Goal: Information Seeking & Learning: Learn about a topic

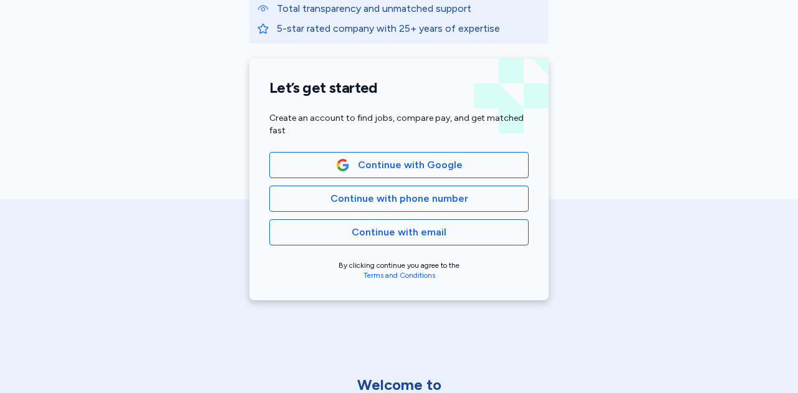
scroll to position [249, 0]
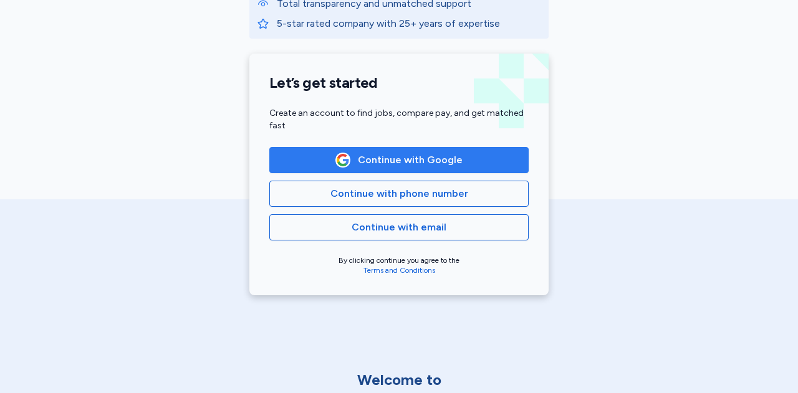
click at [412, 159] on span "Continue with Google" at bounding box center [410, 160] width 105 height 15
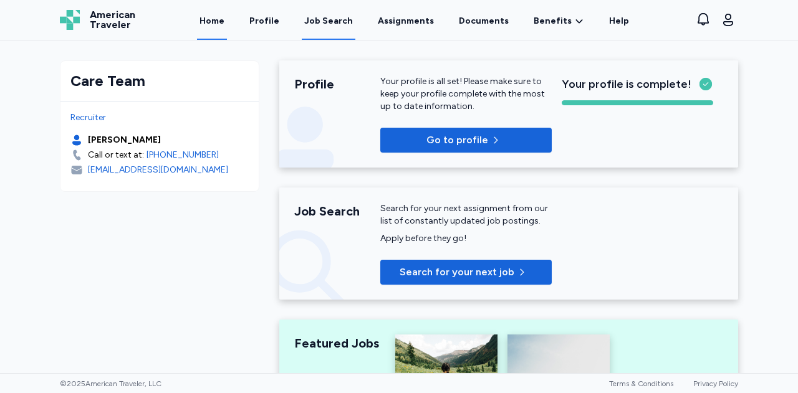
click at [349, 17] on div "Job Search" at bounding box center [328, 21] width 49 height 12
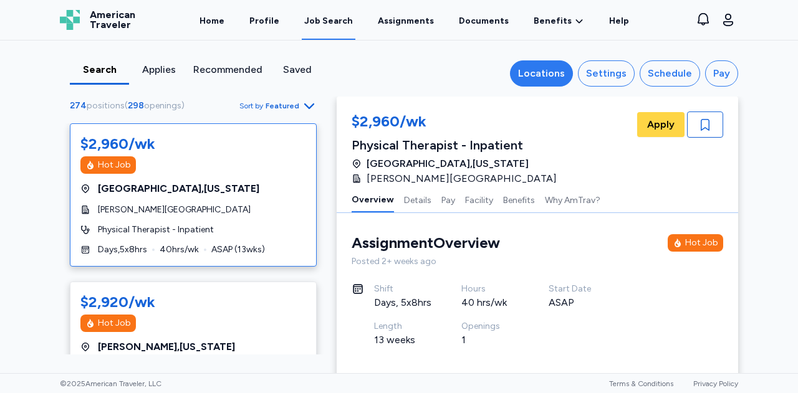
click at [557, 75] on div "Locations" at bounding box center [541, 73] width 47 height 15
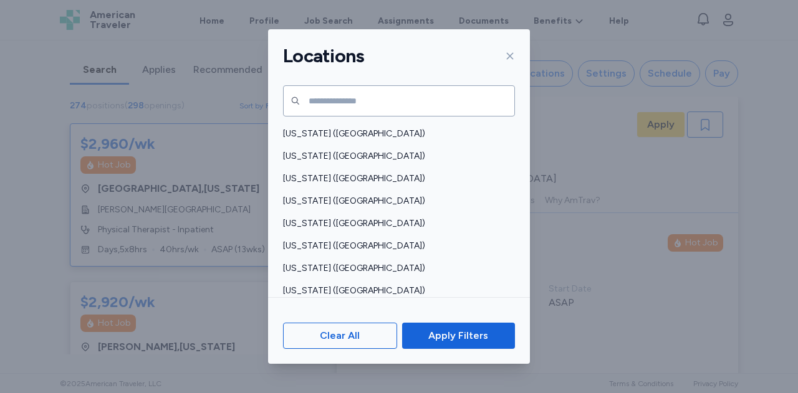
scroll to position [561, 0]
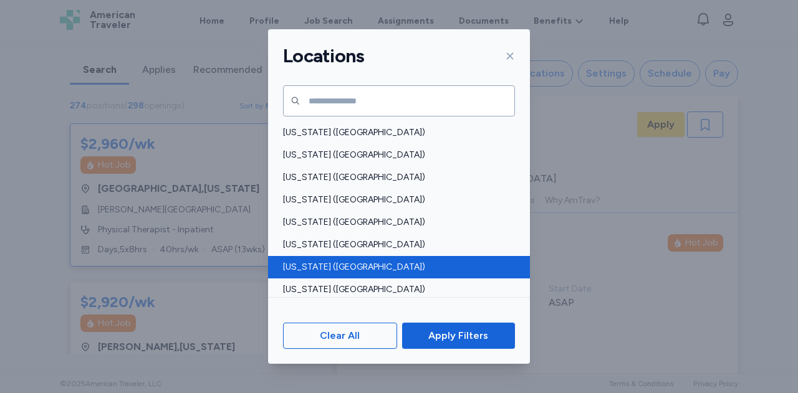
click at [343, 267] on span "[US_STATE] ([GEOGRAPHIC_DATA])" at bounding box center [395, 267] width 224 height 12
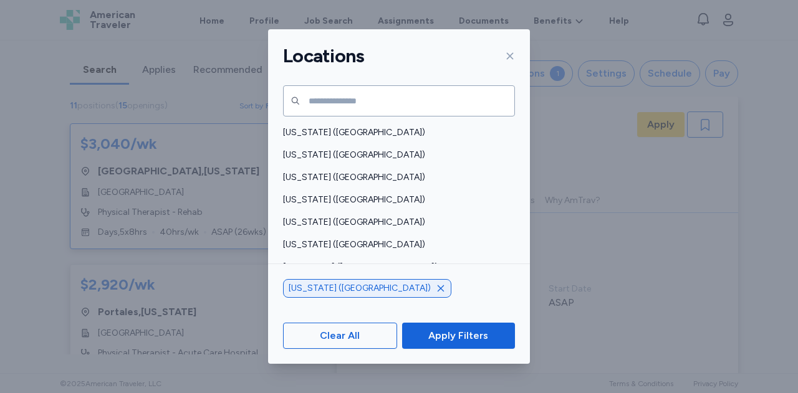
scroll to position [1, 0]
click at [450, 332] on span "Apply Filters" at bounding box center [458, 335] width 60 height 15
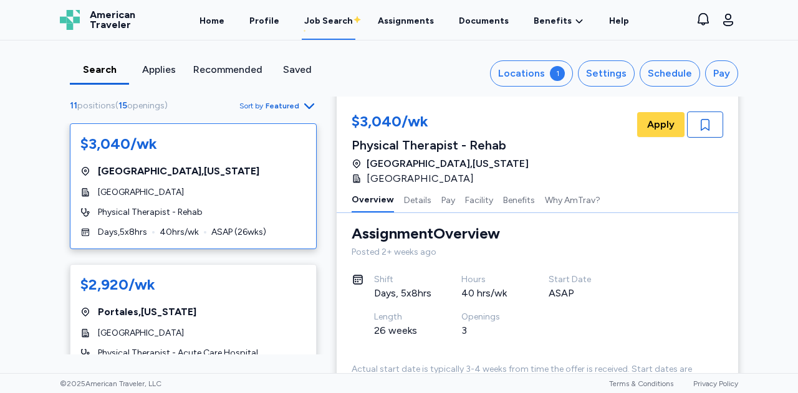
scroll to position [0, 0]
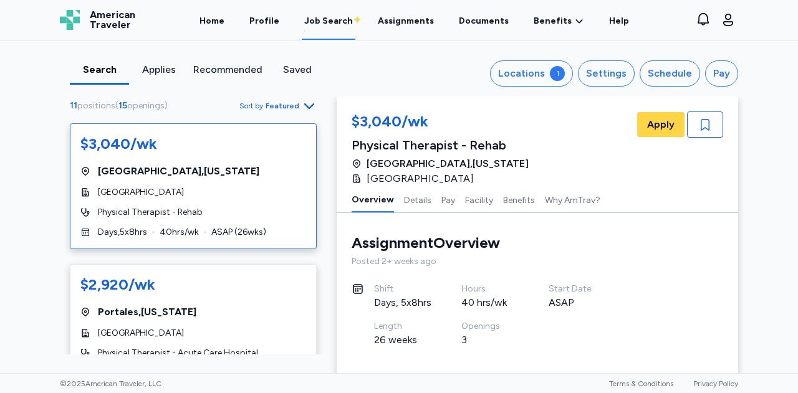
click at [242, 176] on div "[GEOGRAPHIC_DATA] , [US_STATE]" at bounding box center [193, 171] width 226 height 15
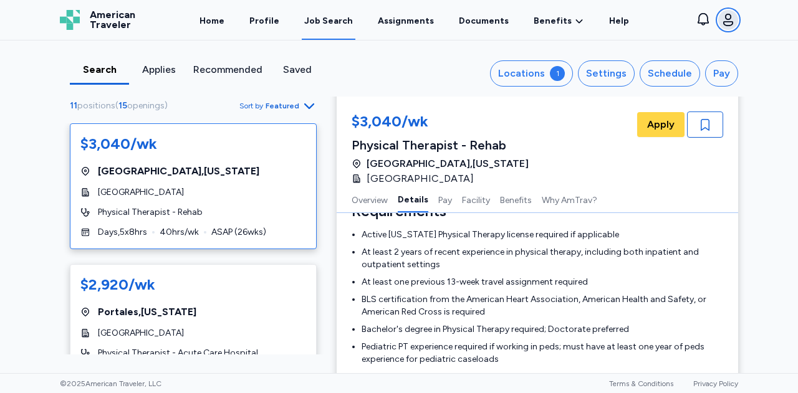
click at [730, 17] on icon "button" at bounding box center [728, 20] width 10 height 12
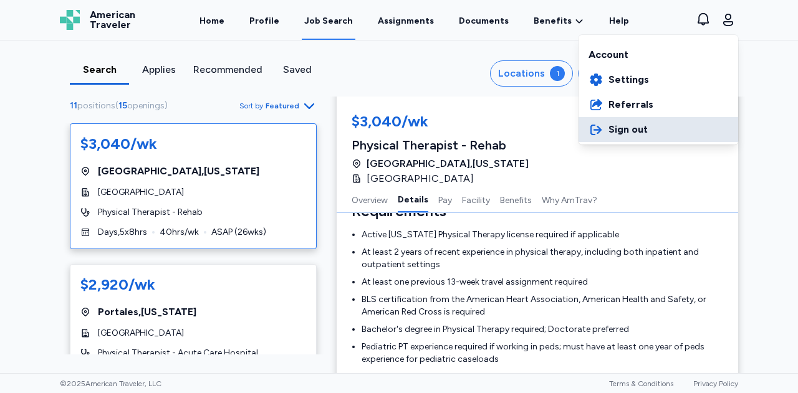
click at [638, 133] on span "Sign out" at bounding box center [627, 129] width 39 height 15
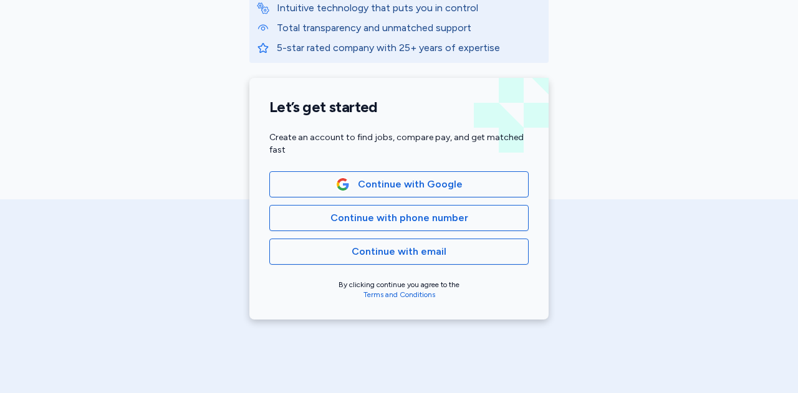
scroll to position [249, 0]
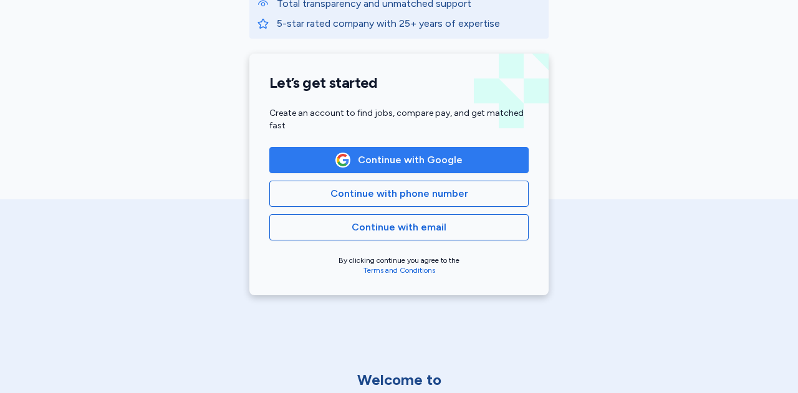
click at [429, 155] on span "Continue with Google" at bounding box center [410, 160] width 105 height 15
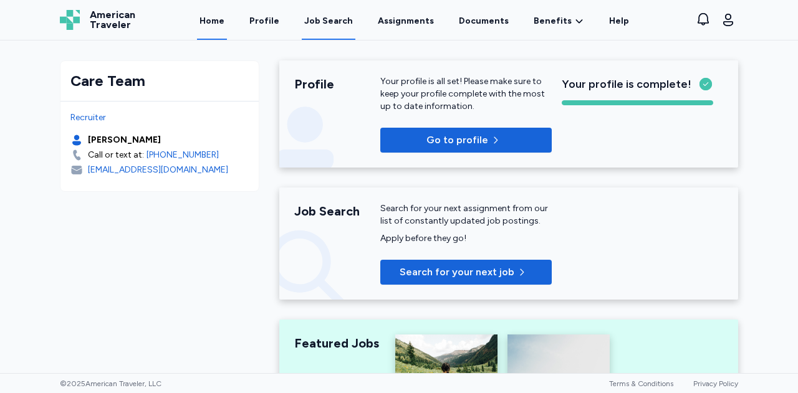
click at [335, 23] on div "Job Search" at bounding box center [328, 21] width 49 height 12
click at [337, 17] on div "Job Search" at bounding box center [328, 21] width 49 height 12
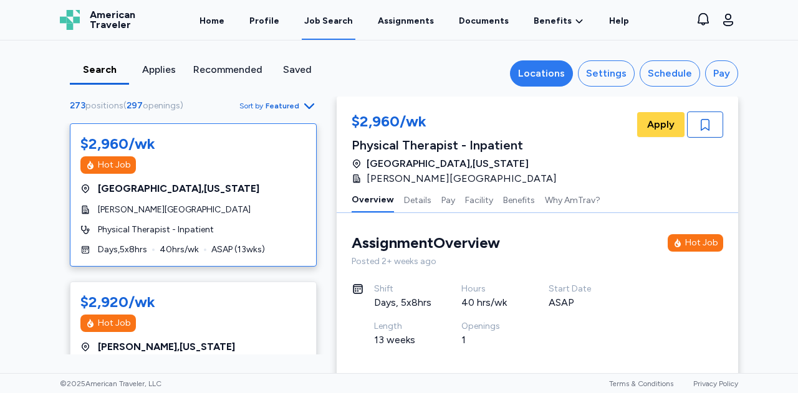
click at [562, 74] on div "Locations" at bounding box center [541, 73] width 47 height 15
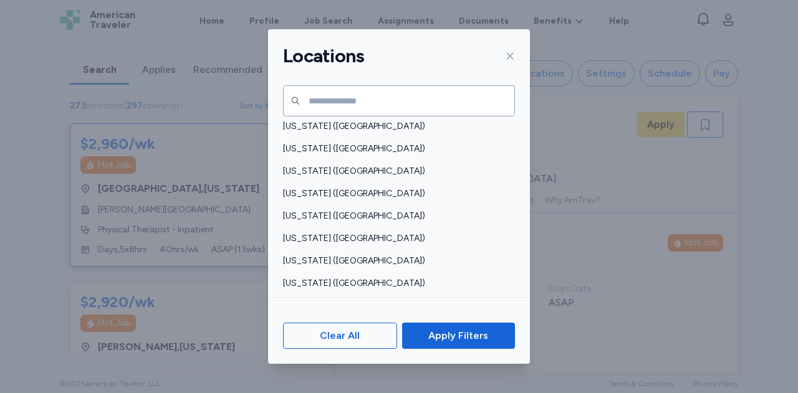
scroll to position [623, 0]
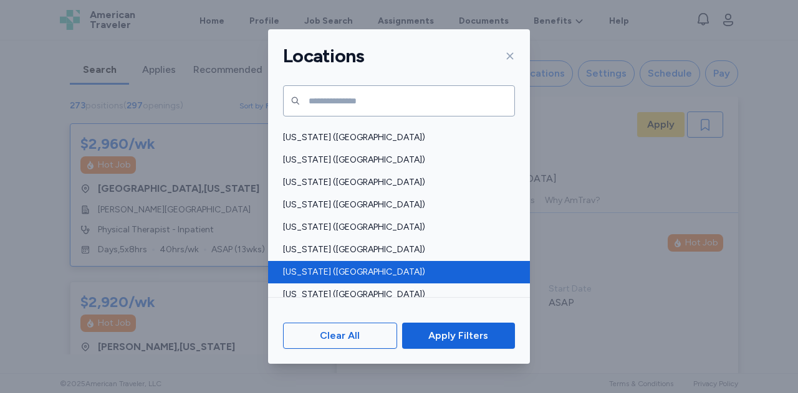
click at [334, 267] on span "[US_STATE] ([GEOGRAPHIC_DATA])" at bounding box center [395, 272] width 224 height 12
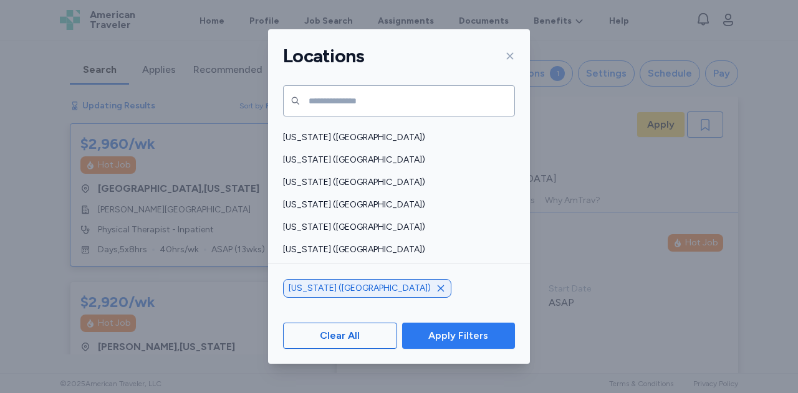
scroll to position [1, 0]
click at [439, 337] on span "Apply Filters" at bounding box center [458, 335] width 60 height 15
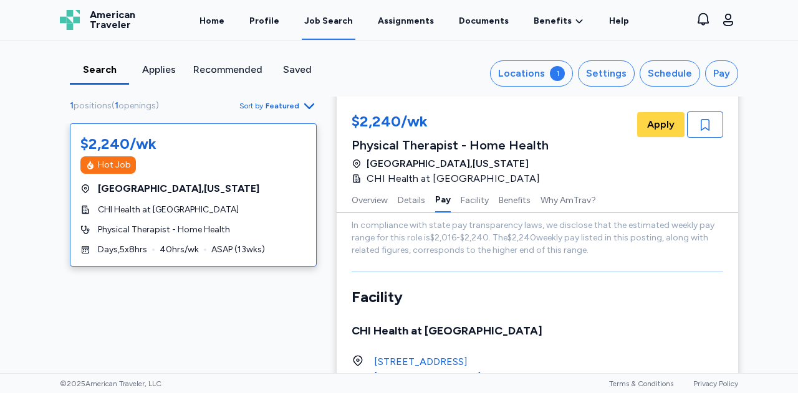
scroll to position [1185, 0]
